Goal: Check status

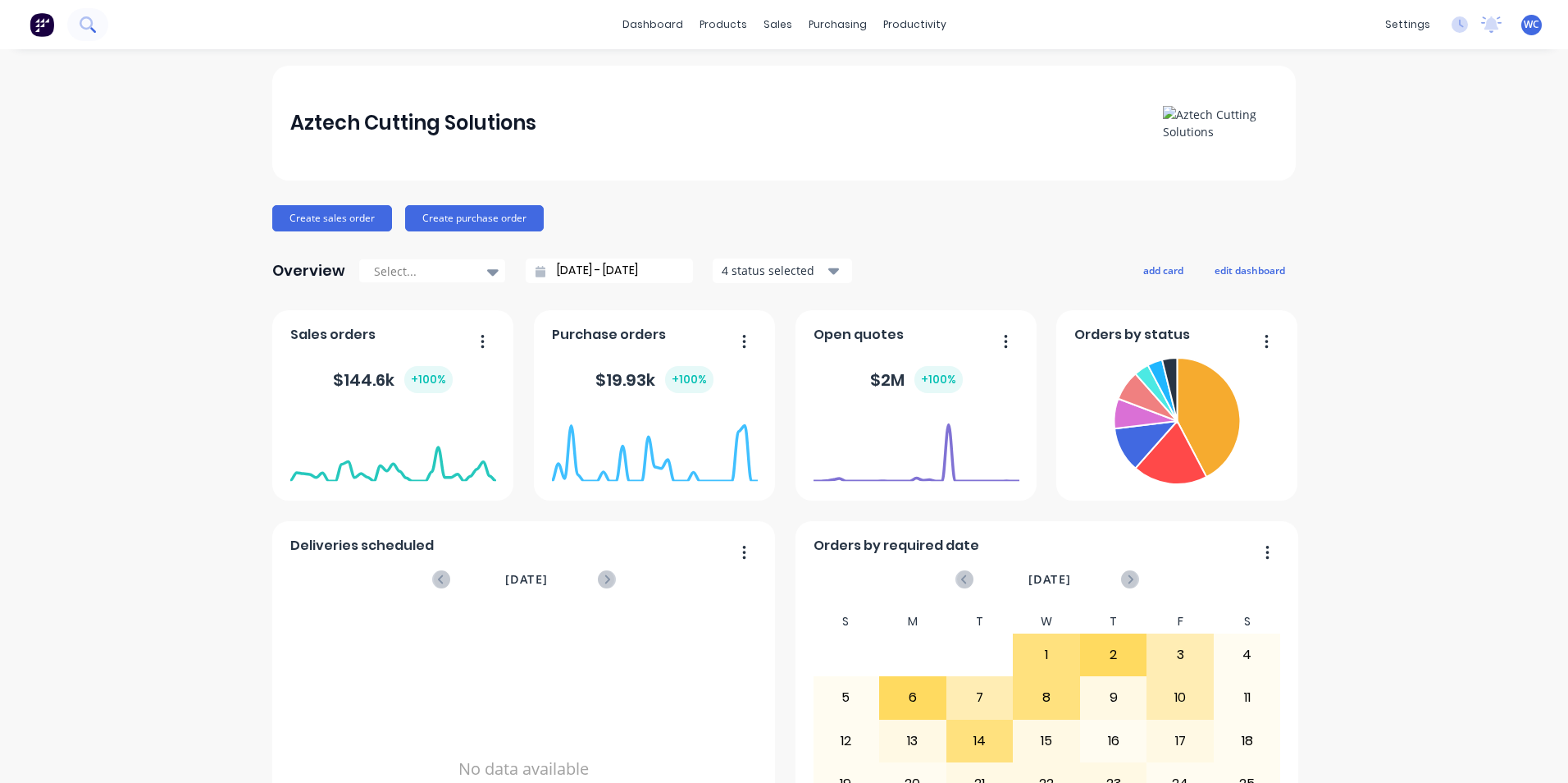
click at [105, 20] on button at bounding box center [88, 24] width 41 height 33
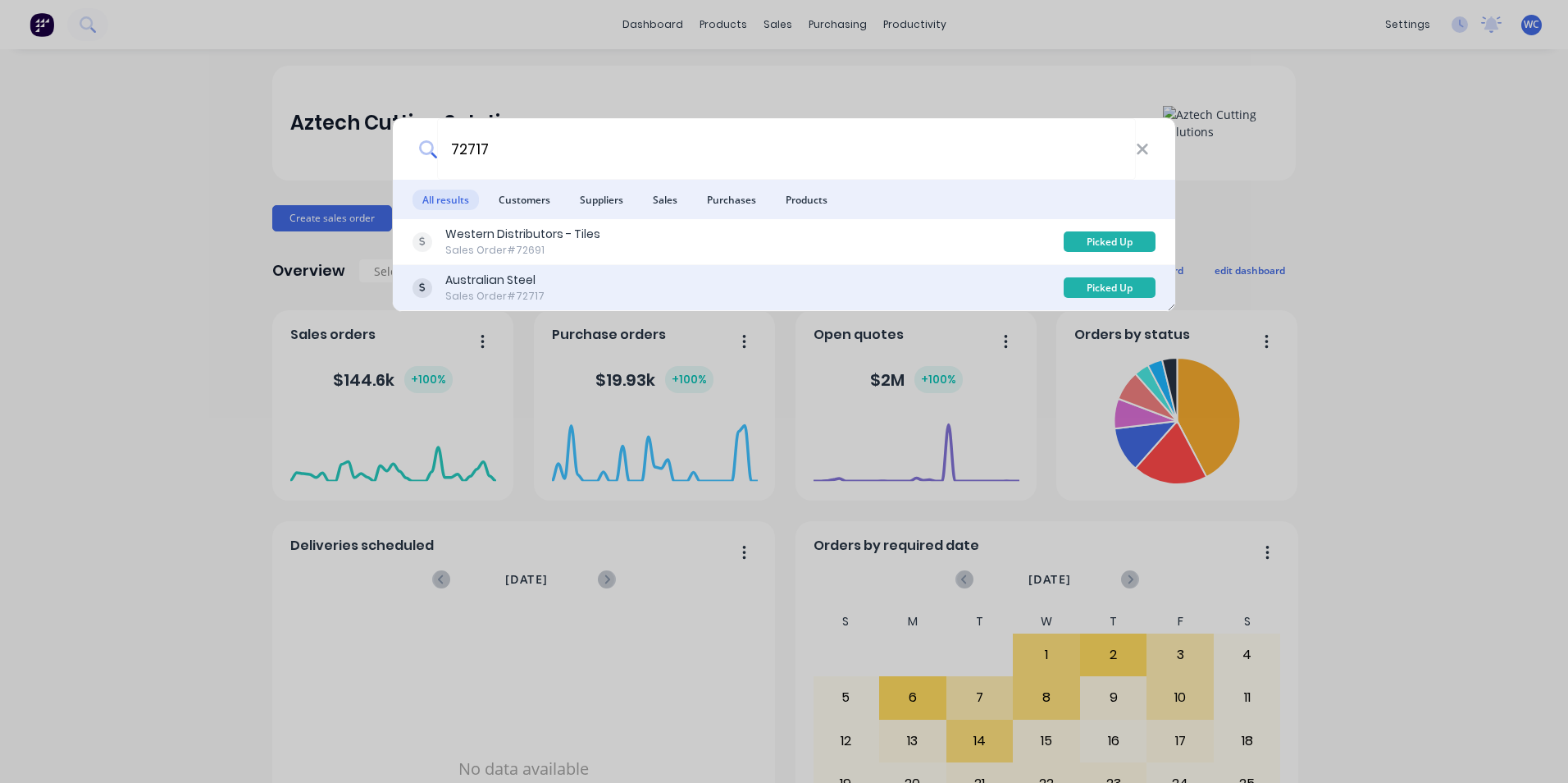
type input "72717"
click at [518, 283] on div "Australian Steel" at bounding box center [494, 280] width 99 height 17
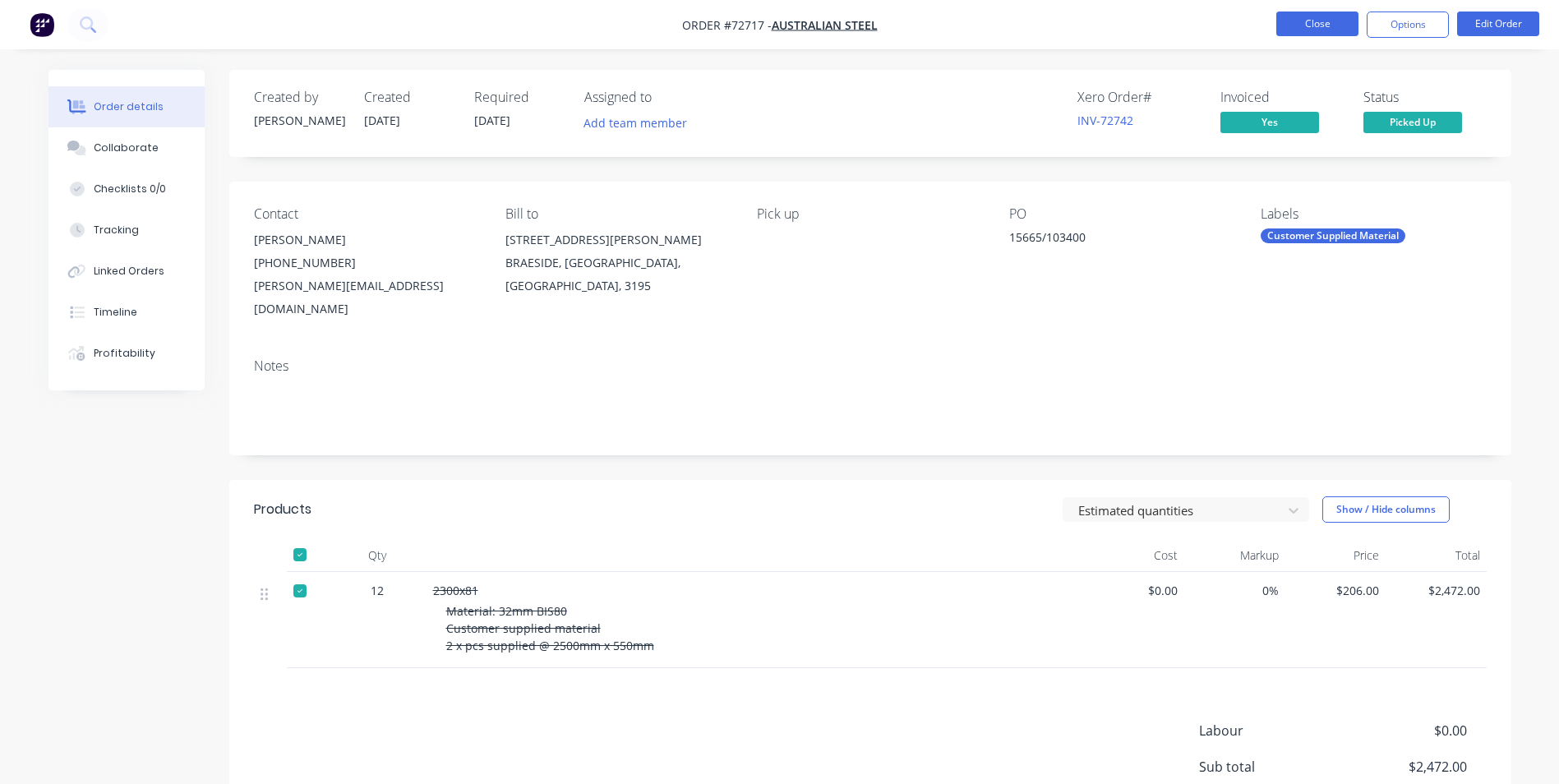
click at [1306, 22] on button "Close" at bounding box center [1316, 24] width 82 height 25
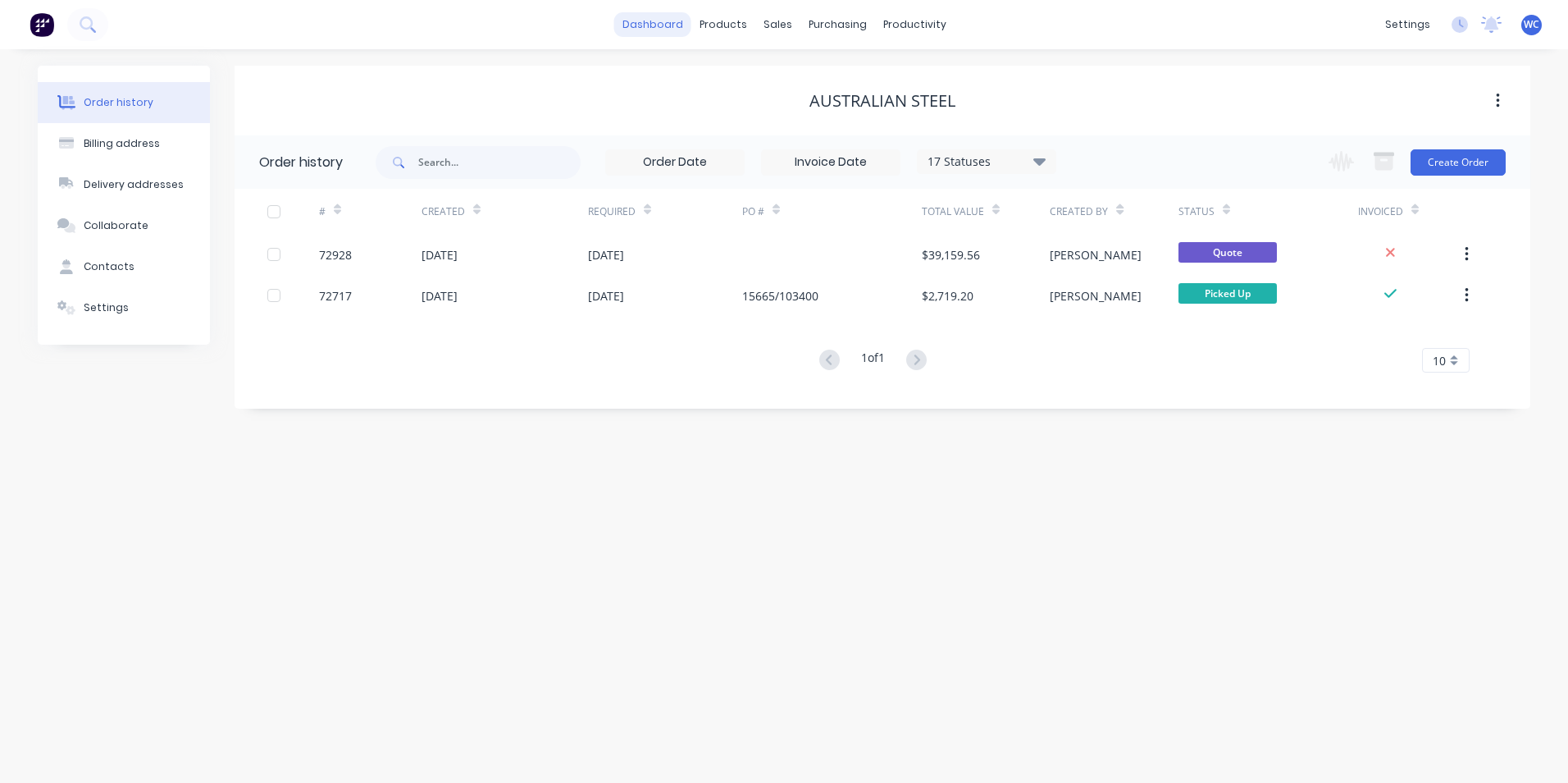
click at [648, 29] on link "dashboard" at bounding box center [653, 24] width 77 height 25
